Goal: Task Accomplishment & Management: Manage account settings

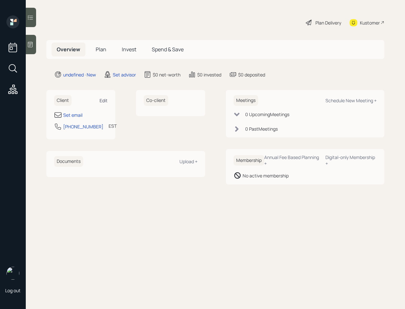
click at [102, 99] on div "Edit" at bounding box center [104, 100] width 8 height 6
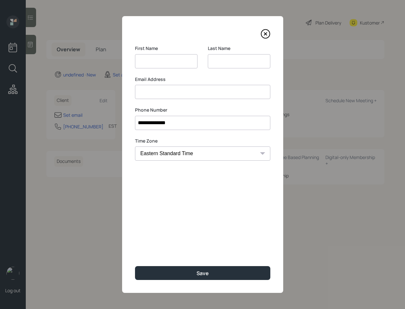
click at [153, 90] on div "Email Address" at bounding box center [202, 87] width 135 height 23
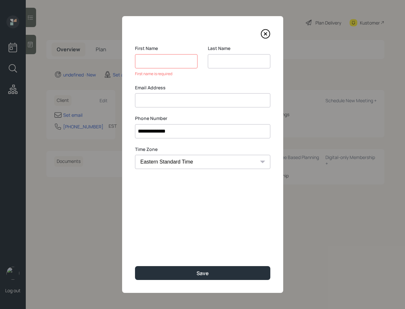
paste input "[PERSON_NAME] [EMAIL_ADDRESS][DOMAIN_NAME]"
drag, startPoint x: 175, startPoint y: 101, endPoint x: 133, endPoint y: 98, distance: 42.0
click at [133, 98] on div "**********" at bounding box center [202, 154] width 161 height 276
type input "[EMAIL_ADDRESS][DOMAIN_NAME]"
click at [162, 63] on input at bounding box center [166, 61] width 63 height 14
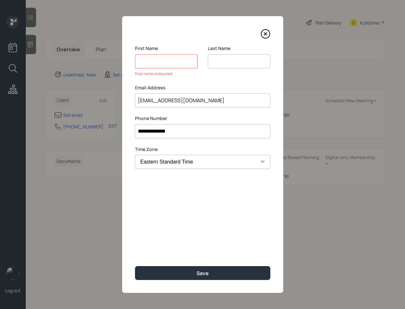
paste input "[PERSON_NAME]"
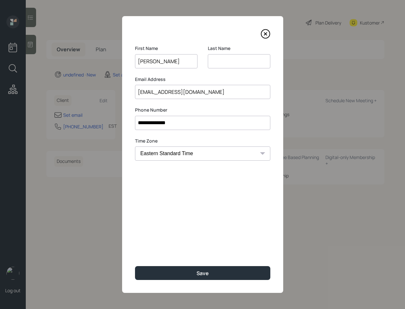
click at [164, 62] on input "[PERSON_NAME]" at bounding box center [166, 61] width 63 height 14
type input "[PERSON_NAME]"
click at [225, 59] on input at bounding box center [239, 61] width 63 height 14
paste input "Pindilli"
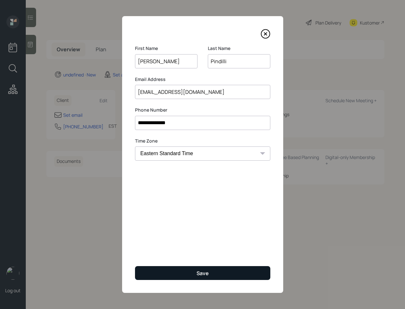
type input "Pindilli"
click at [200, 273] on div "Save" at bounding box center [203, 272] width 12 height 7
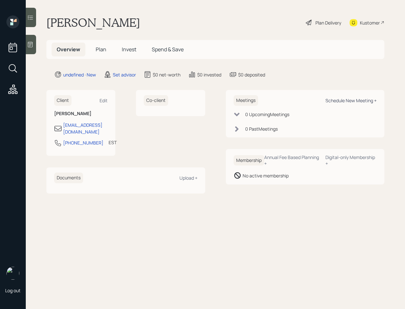
click at [351, 100] on div "Schedule New Meeting +" at bounding box center [350, 100] width 51 height 6
select select "round-[PERSON_NAME]"
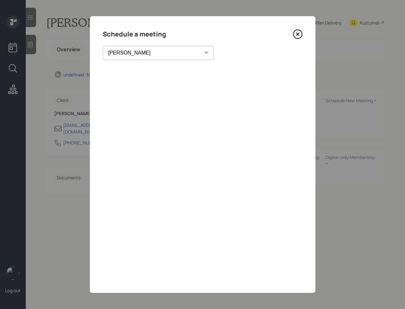
click at [294, 33] on icon at bounding box center [298, 34] width 10 height 10
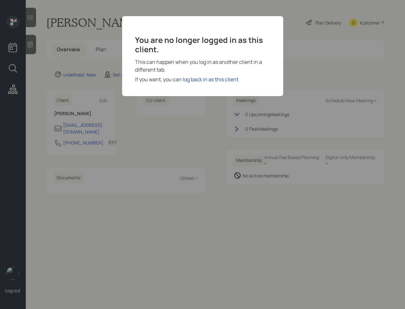
click at [193, 77] on div "log back in as this client" at bounding box center [211, 79] width 56 height 8
